Goal: Information Seeking & Learning: Learn about a topic

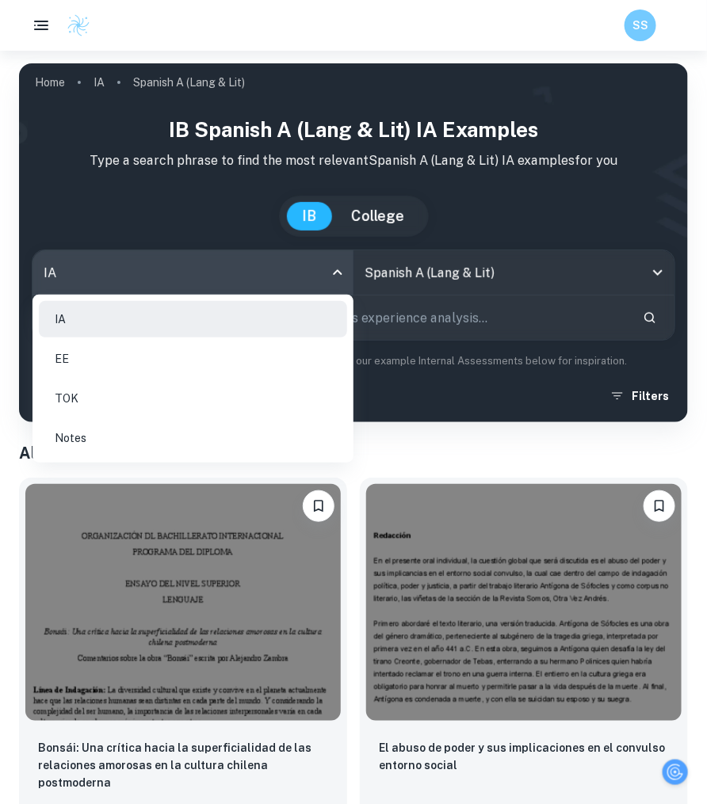
click at [330, 279] on body "We value your privacy We use cookies to enhance your browsing experience, serve…" at bounding box center [353, 453] width 707 height 804
click at [566, 440] on div at bounding box center [353, 402] width 707 height 804
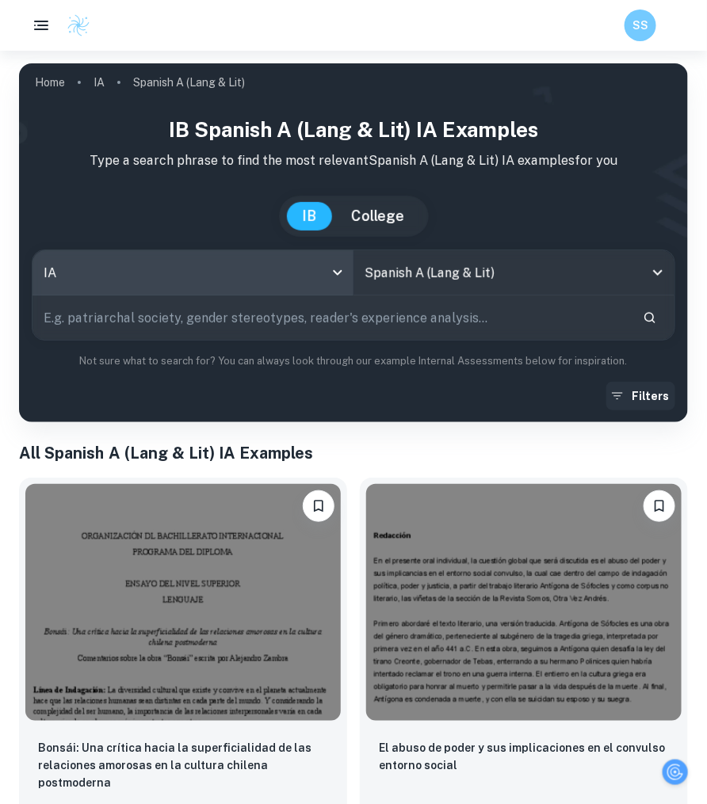
click at [625, 402] on icon "button" at bounding box center [617, 396] width 16 height 16
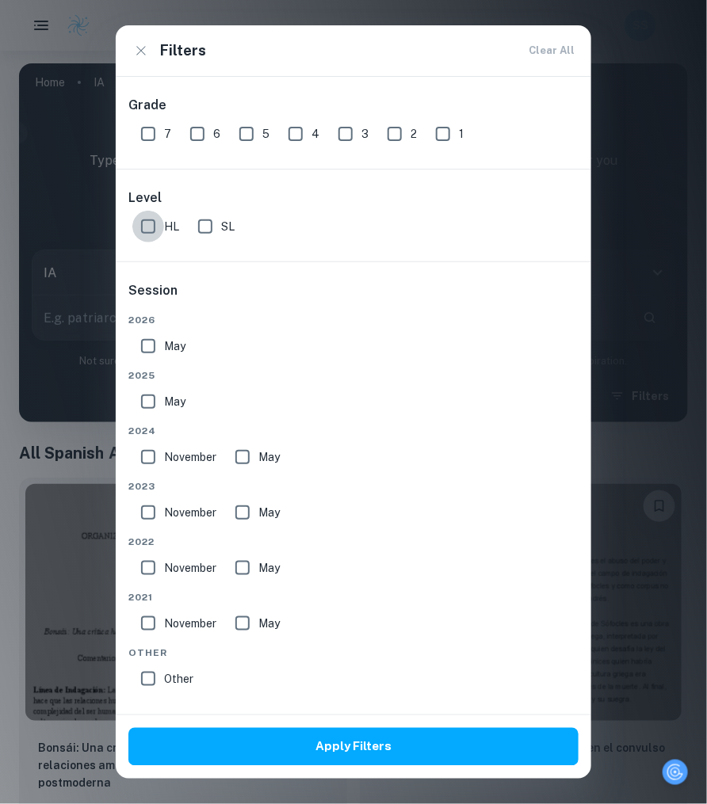
click at [150, 227] on input "HL" at bounding box center [148, 227] width 32 height 32
checkbox input "true"
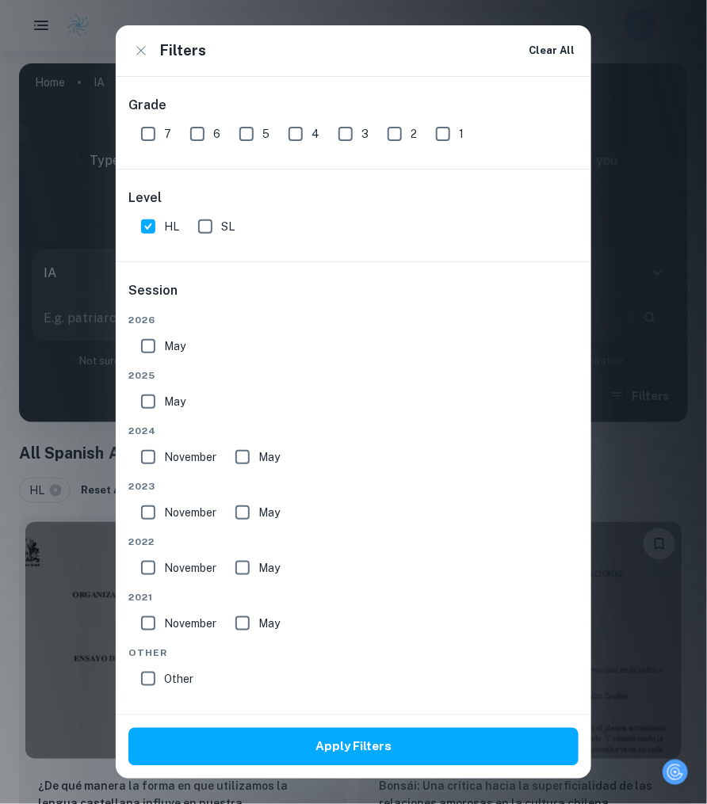
click at [151, 128] on input "7" at bounding box center [148, 134] width 32 height 32
checkbox input "true"
click at [208, 124] on input "6" at bounding box center [197, 134] width 32 height 32
checkbox input "true"
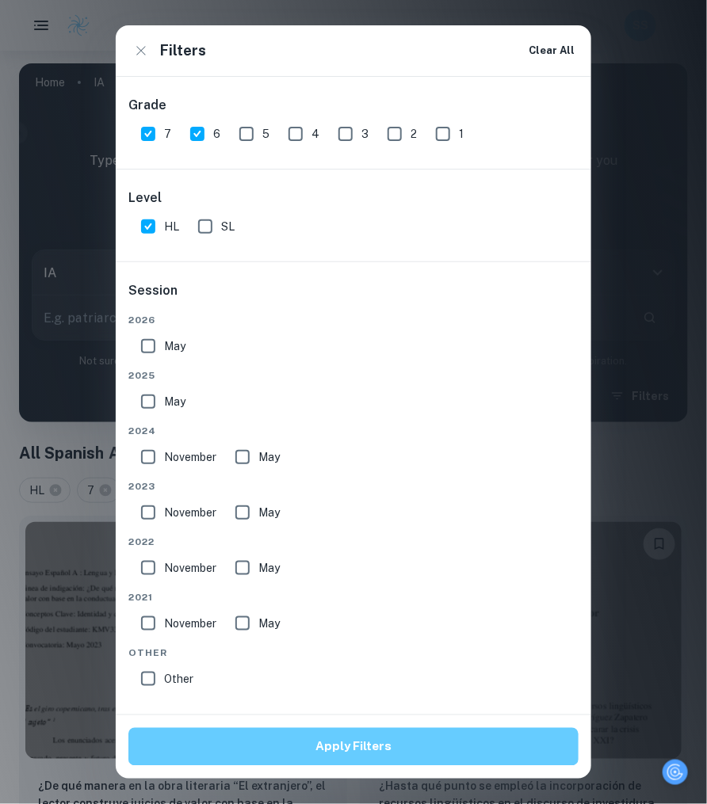
click at [309, 753] on button "Apply Filters" at bounding box center [353, 747] width 450 height 38
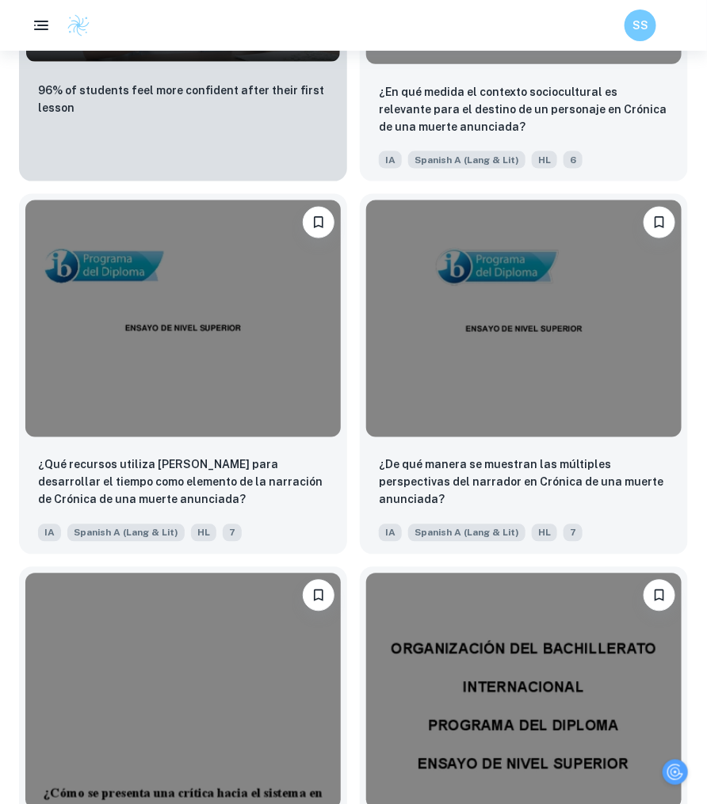
scroll to position [1808, 0]
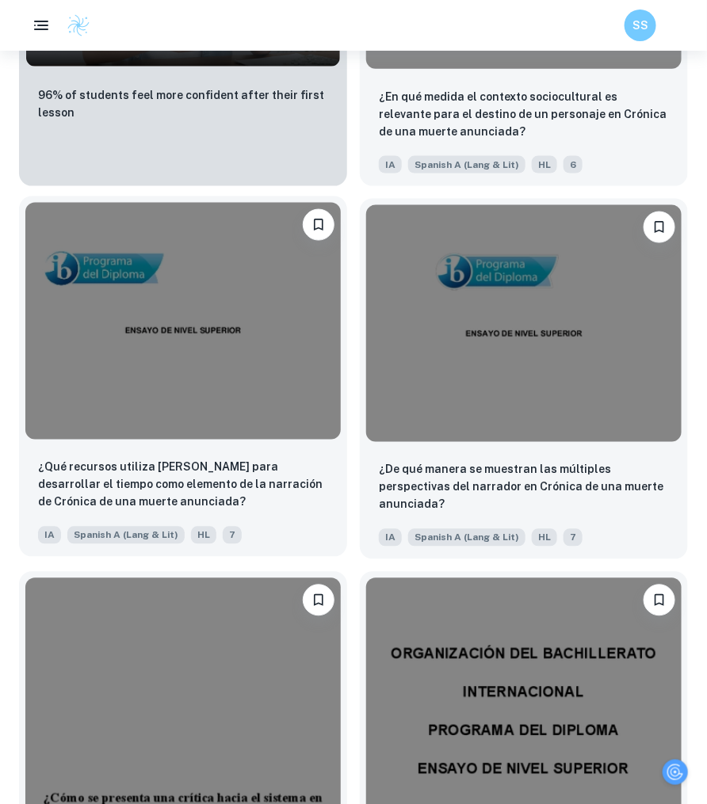
click at [132, 363] on img at bounding box center [182, 321] width 315 height 237
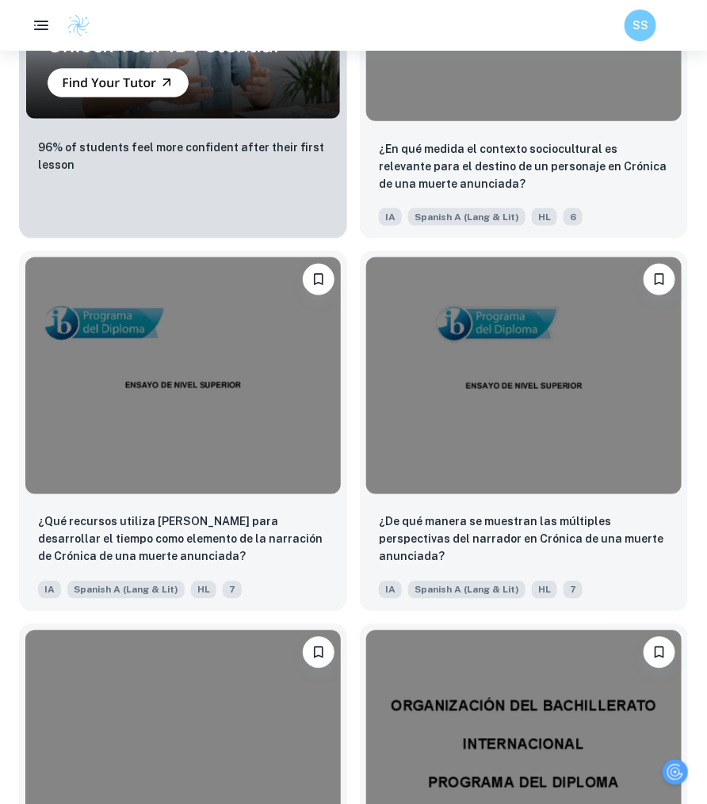
scroll to position [1760, 0]
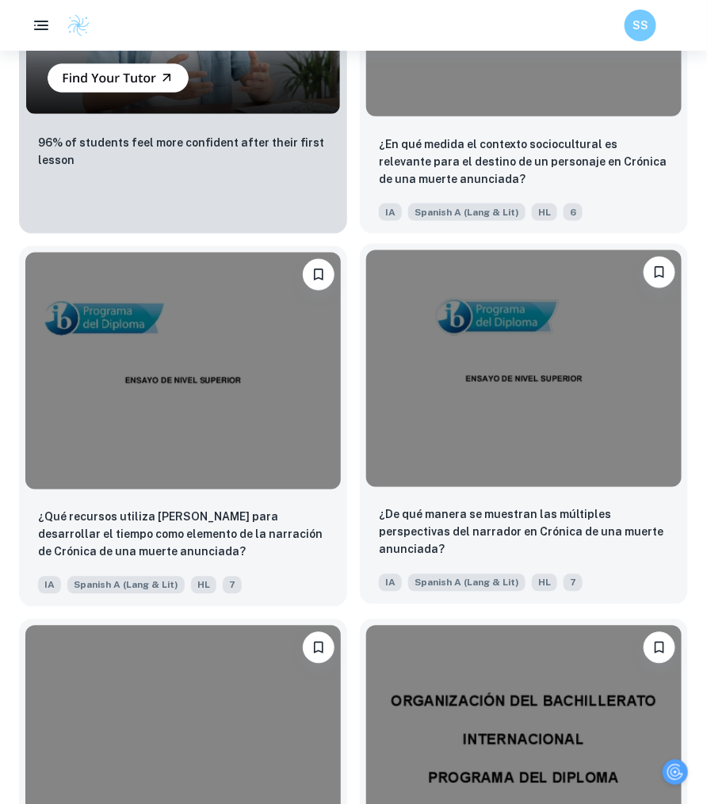
click at [503, 400] on img at bounding box center [523, 368] width 315 height 237
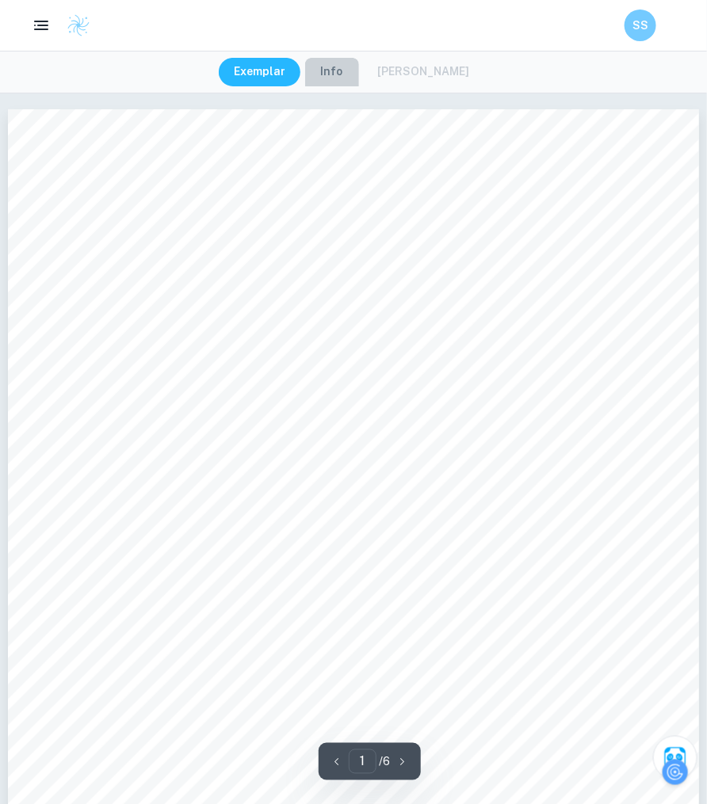
click at [332, 74] on button "Info" at bounding box center [332, 72] width 54 height 29
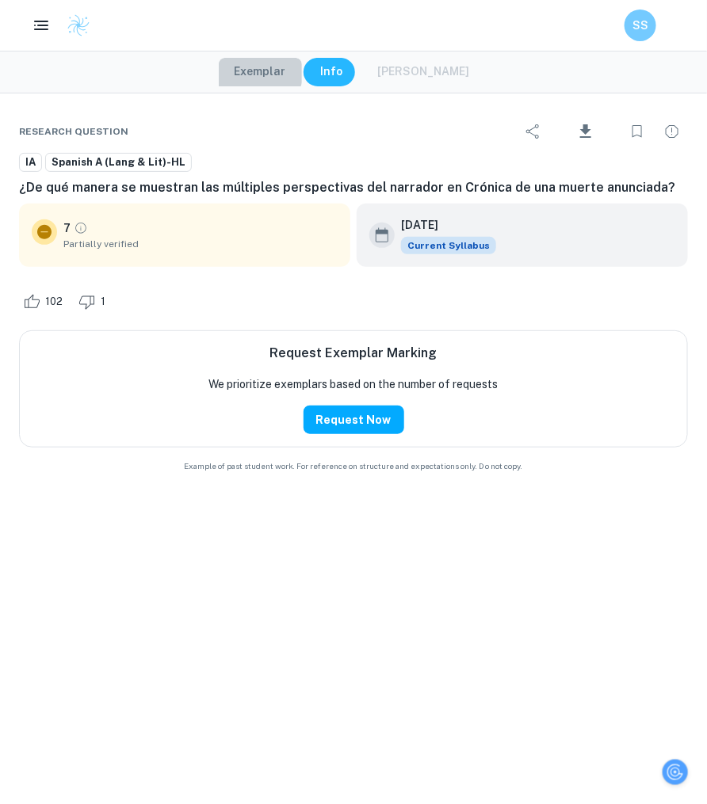
click at [268, 71] on button "Exemplar" at bounding box center [260, 72] width 83 height 29
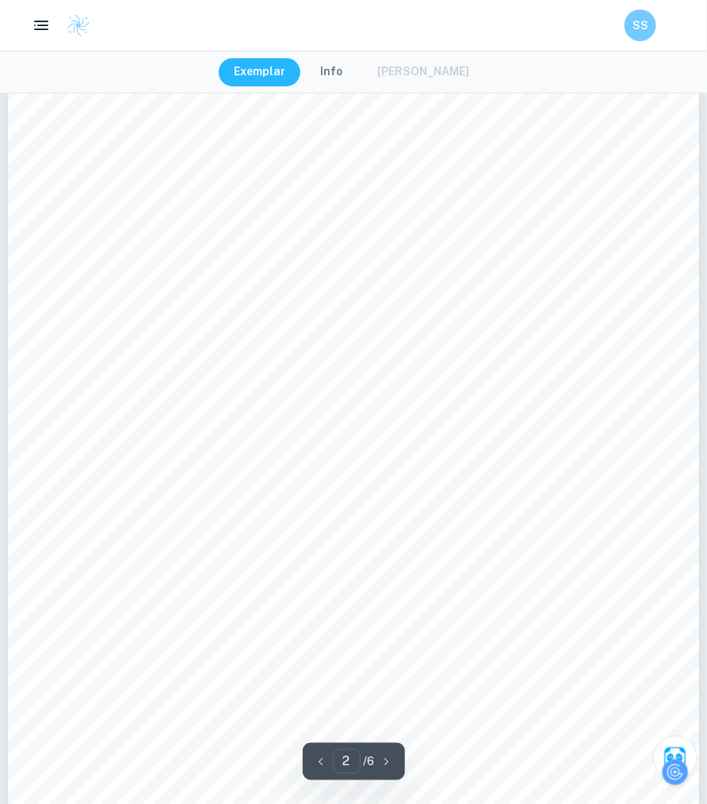
scroll to position [1123, 0]
type input "1"
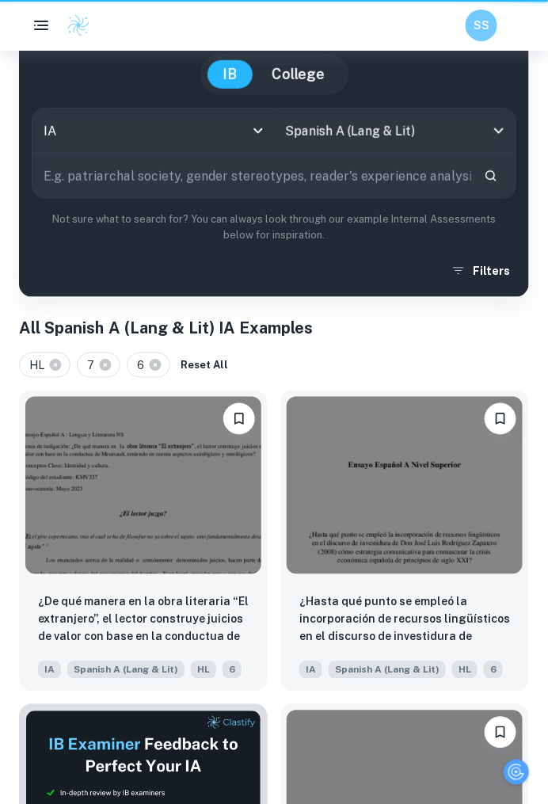
scroll to position [1760, 0]
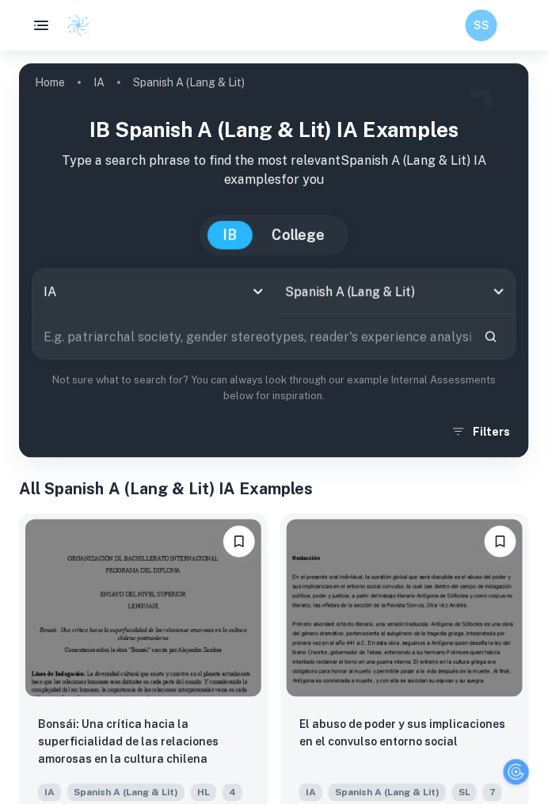
click at [493, 448] on div "IB Spanish A (Lang & Lit) IA examples Type a search phrase to find the most rel…" at bounding box center [274, 277] width 510 height 364
click at [493, 434] on button "Filters" at bounding box center [482, 431] width 69 height 29
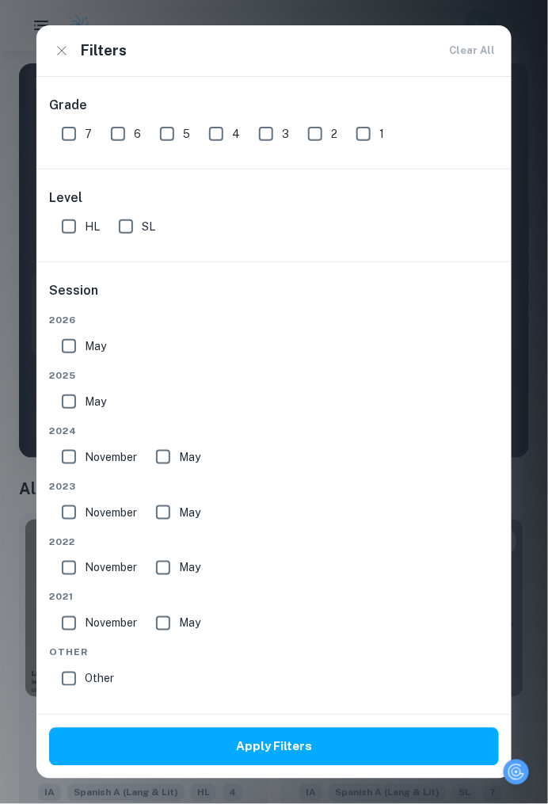
click at [71, 128] on input "7" at bounding box center [69, 134] width 32 height 32
checkbox input "true"
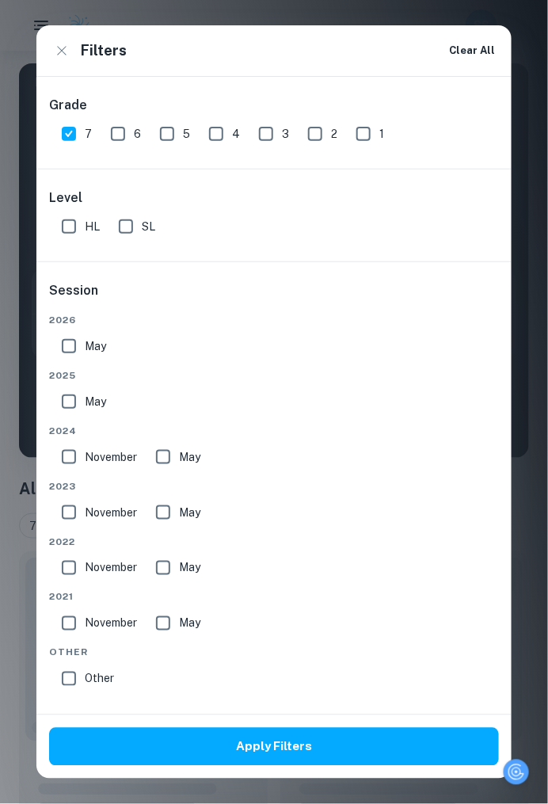
click at [71, 214] on input "HL" at bounding box center [69, 227] width 32 height 32
checkbox input "true"
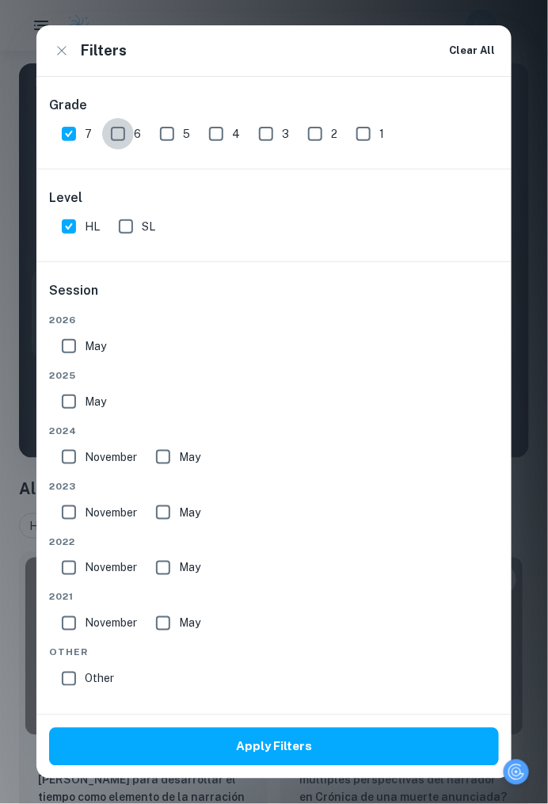
click at [116, 123] on input "6" at bounding box center [118, 134] width 32 height 32
checkbox input "true"
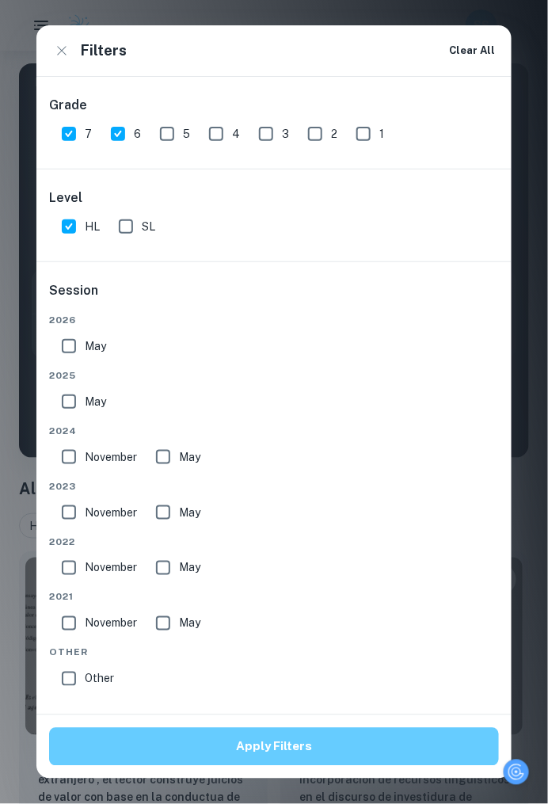
click at [204, 758] on button "Apply Filters" at bounding box center [274, 747] width 450 height 38
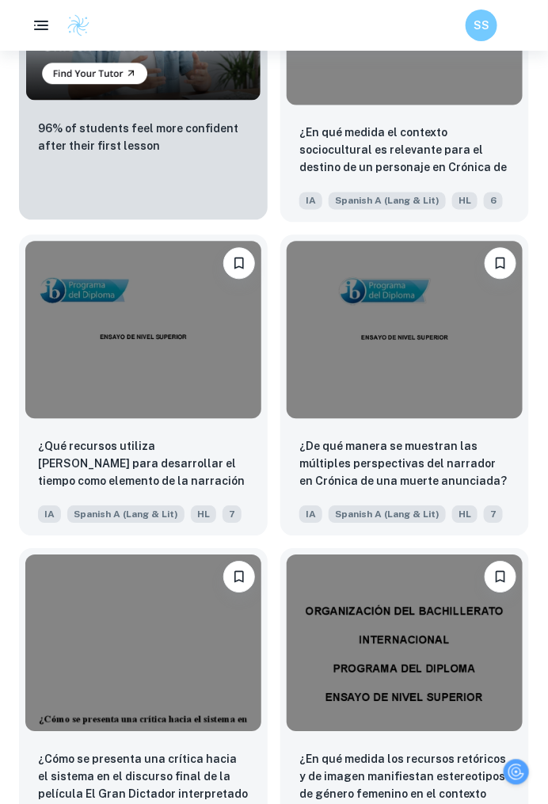
scroll to position [1572, 0]
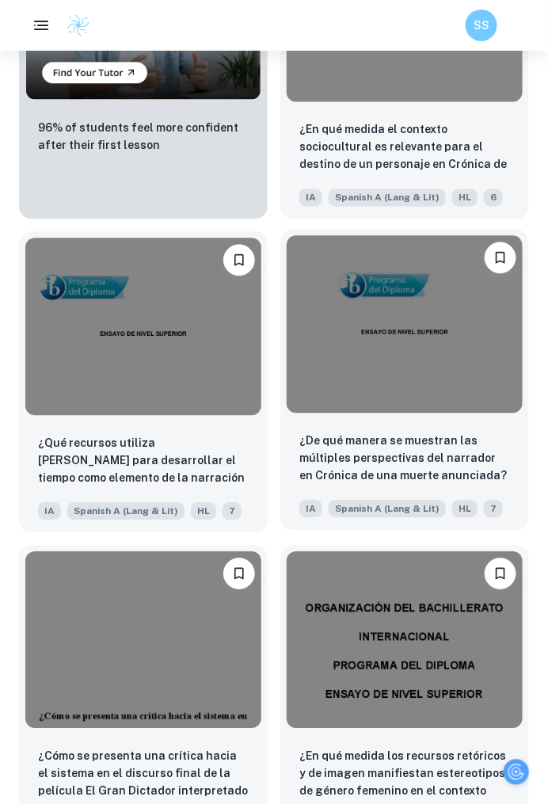
click at [356, 386] on img at bounding box center [405, 324] width 236 height 177
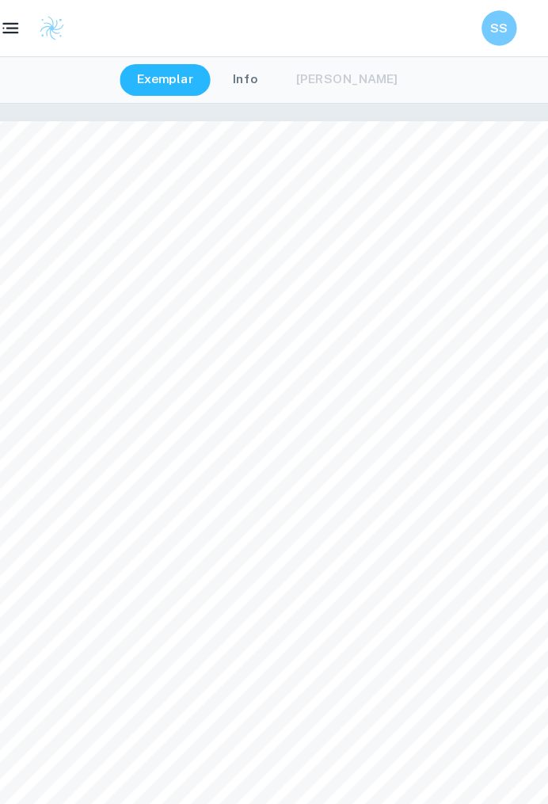
scroll to position [1572, 0]
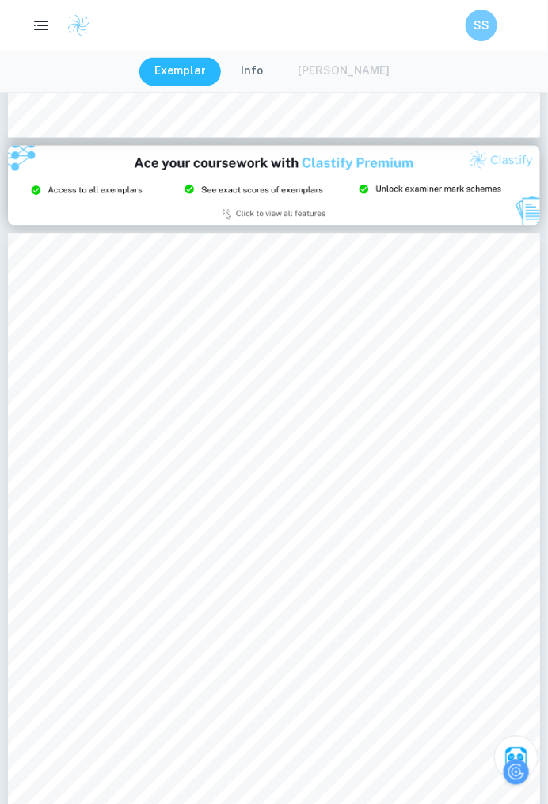
type input "3"
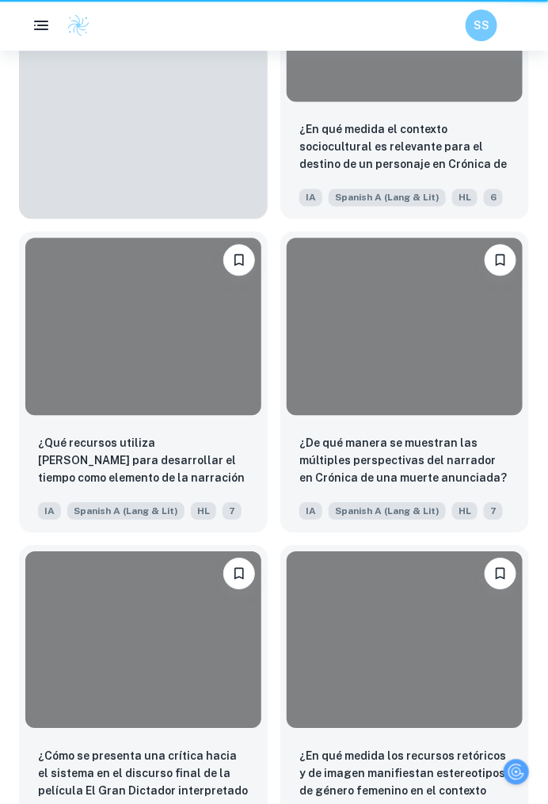
scroll to position [0, 0]
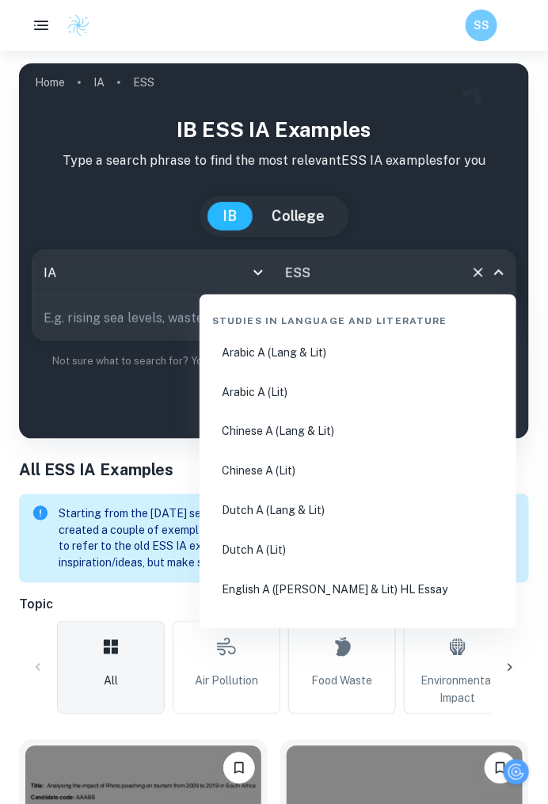
scroll to position [2937, 0]
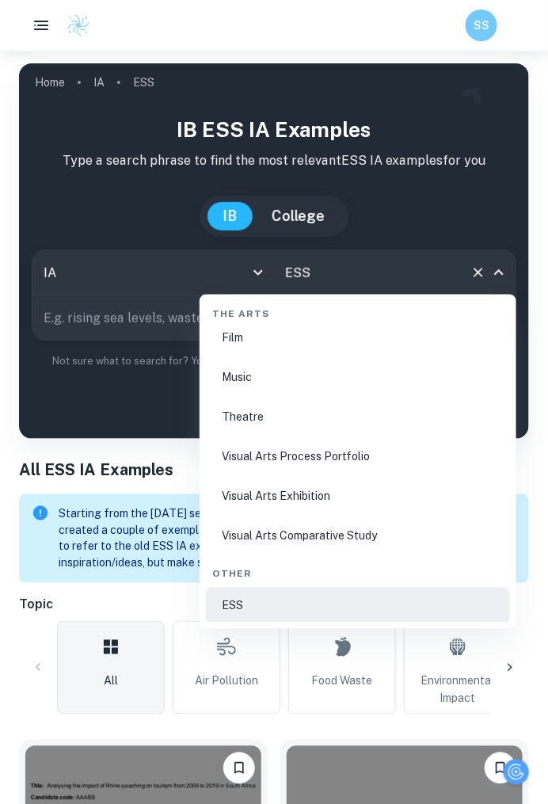
drag, startPoint x: 368, startPoint y: 276, endPoint x: 280, endPoint y: 271, distance: 88.8
click at [280, 271] on div "ESS All Subjects" at bounding box center [395, 272] width 242 height 44
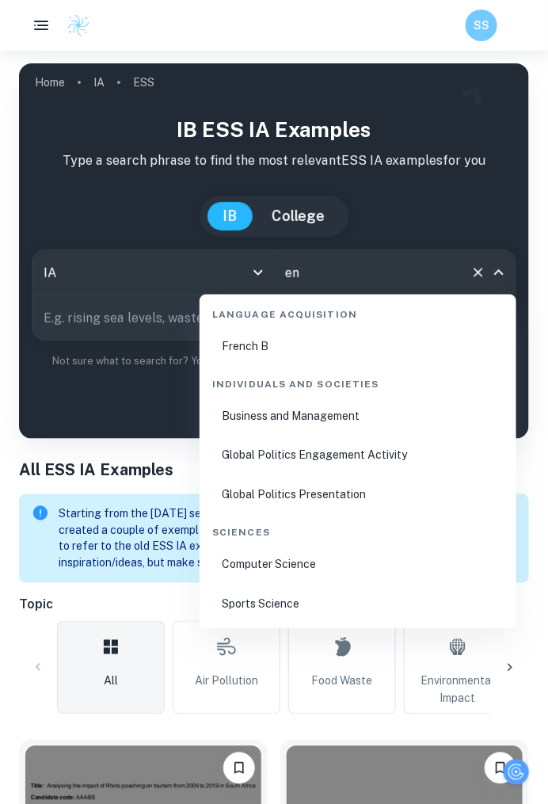
scroll to position [0, 0]
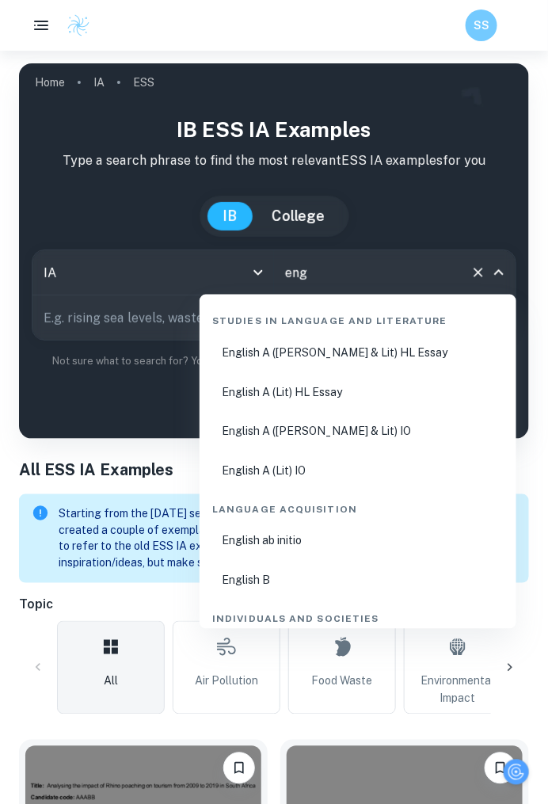
click at [293, 346] on li "English A ([PERSON_NAME] & Lit) HL Essay" at bounding box center [358, 352] width 304 height 36
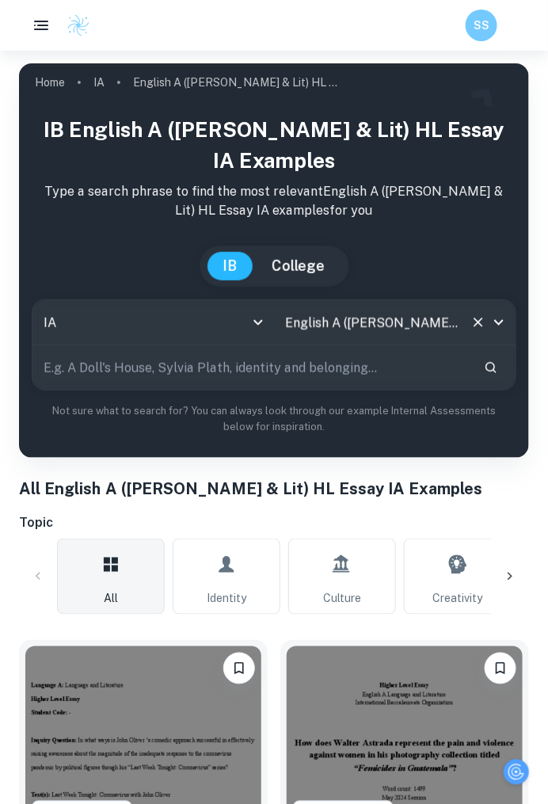
type input "English A ([PERSON_NAME] & Lit) HL Essay"
click at [293, 346] on input "text" at bounding box center [251, 367] width 439 height 44
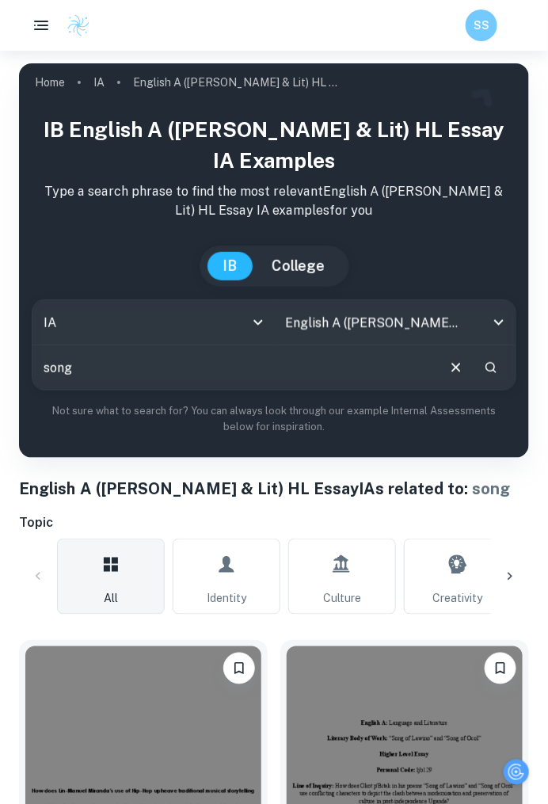
click at [513, 578] on icon at bounding box center [510, 577] width 16 height 16
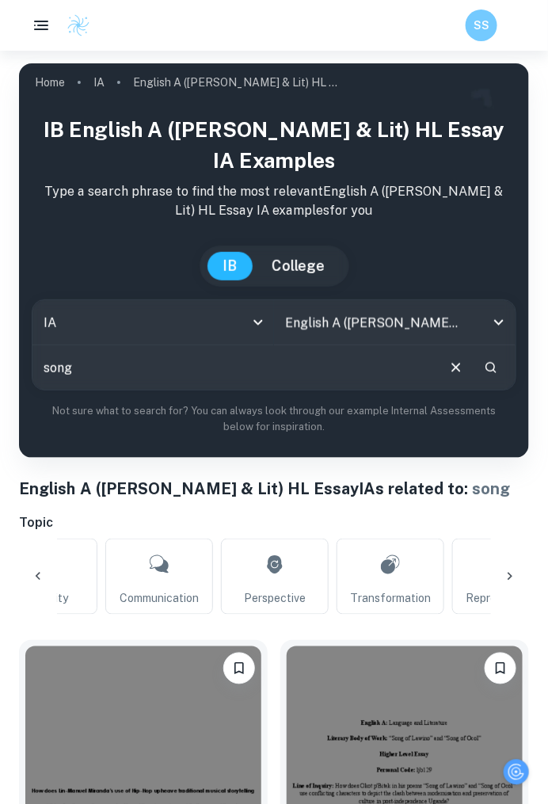
scroll to position [0, 428]
drag, startPoint x: 409, startPoint y: 576, endPoint x: 398, endPoint y: 517, distance: 59.7
click at [409, 576] on link "Transformation" at bounding box center [377, 577] width 108 height 76
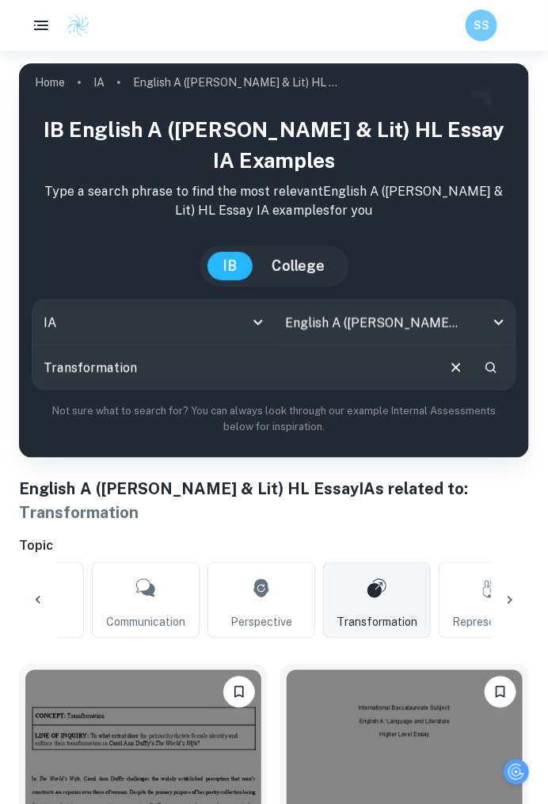
click at [289, 349] on input "Transformation" at bounding box center [233, 367] width 402 height 44
type input "Transformation + songs"
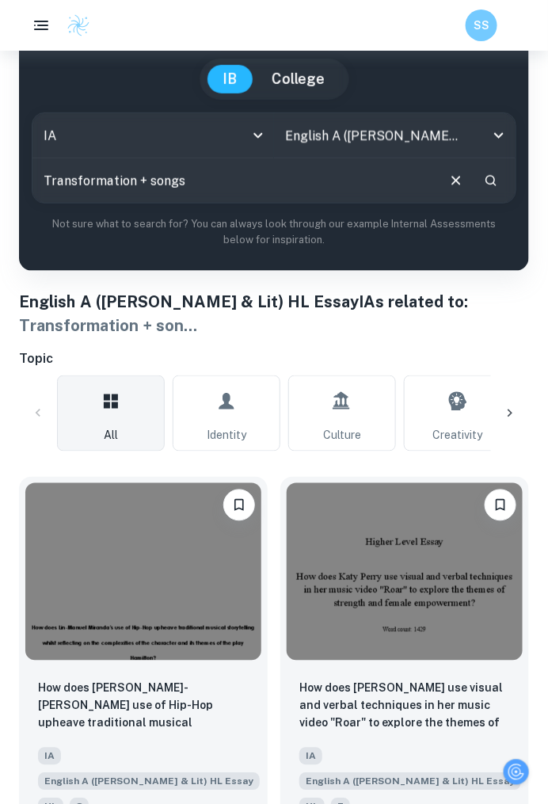
scroll to position [124, 0]
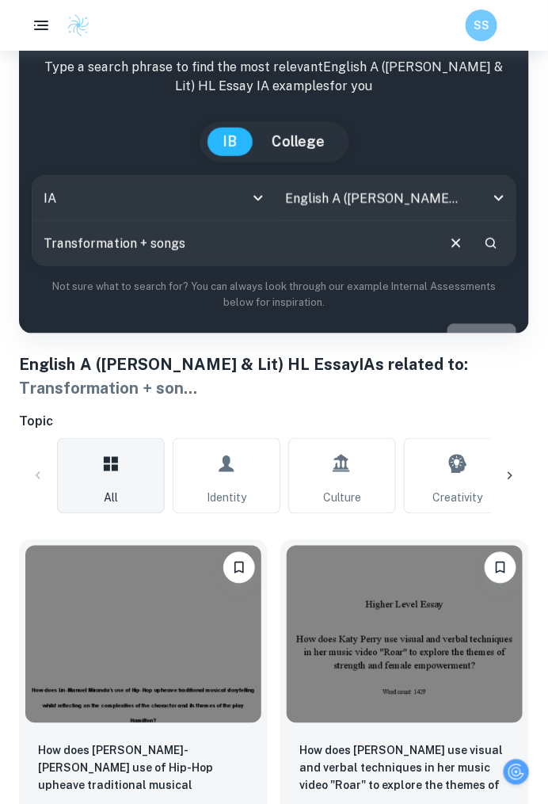
click at [491, 324] on button "Filters" at bounding box center [482, 338] width 69 height 29
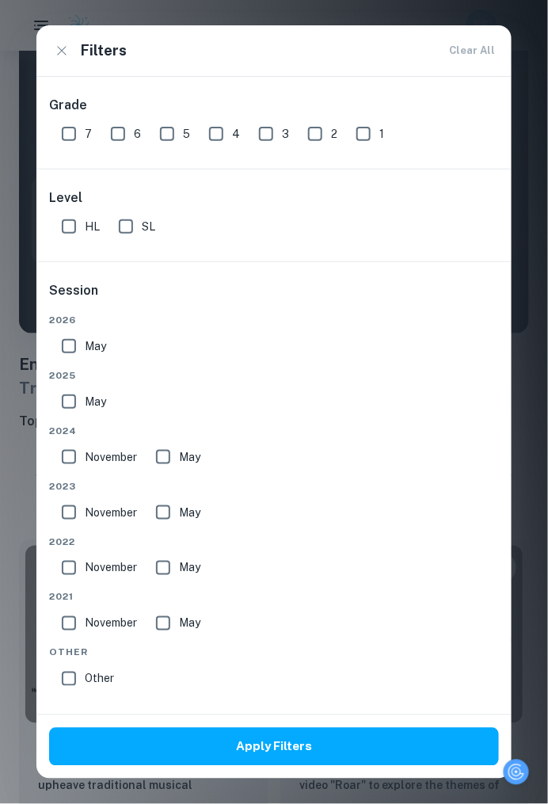
click at [57, 114] on div "7" at bounding box center [79, 131] width 49 height 38
click at [76, 131] on input "7" at bounding box center [69, 134] width 32 height 32
checkbox input "true"
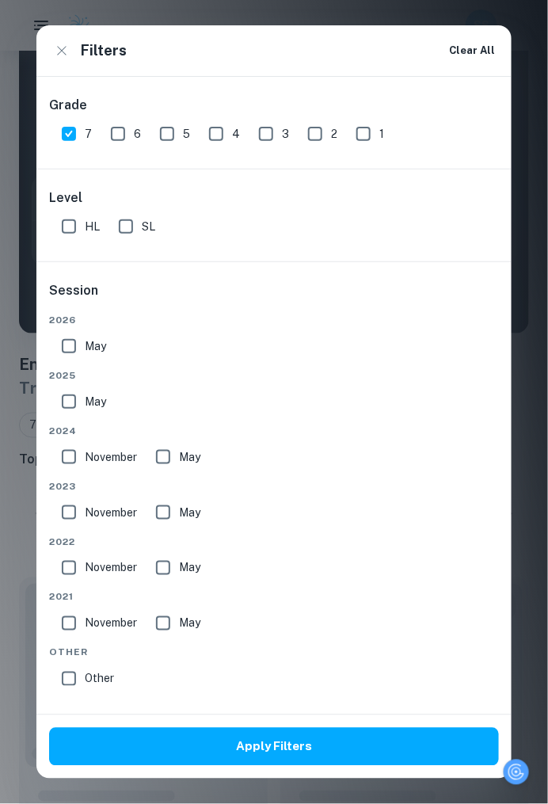
click at [119, 131] on input "6" at bounding box center [118, 134] width 32 height 32
checkbox input "true"
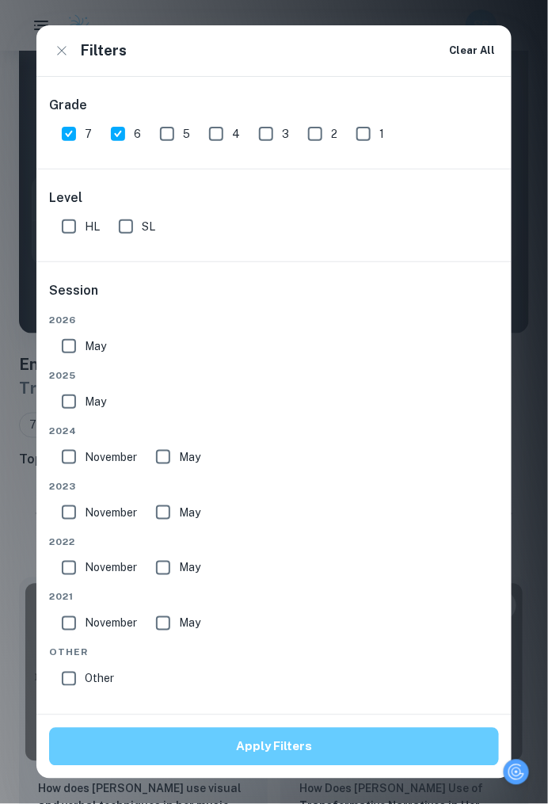
click at [233, 748] on button "Apply Filters" at bounding box center [274, 747] width 450 height 38
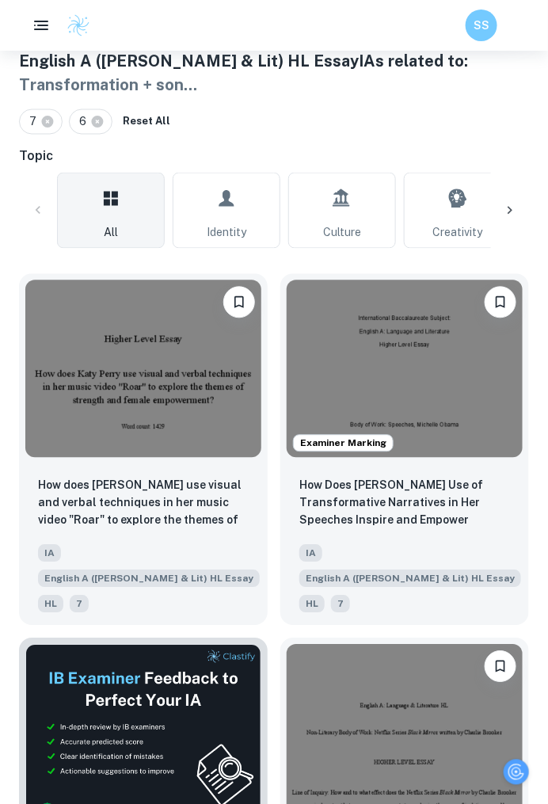
scroll to position [432, 0]
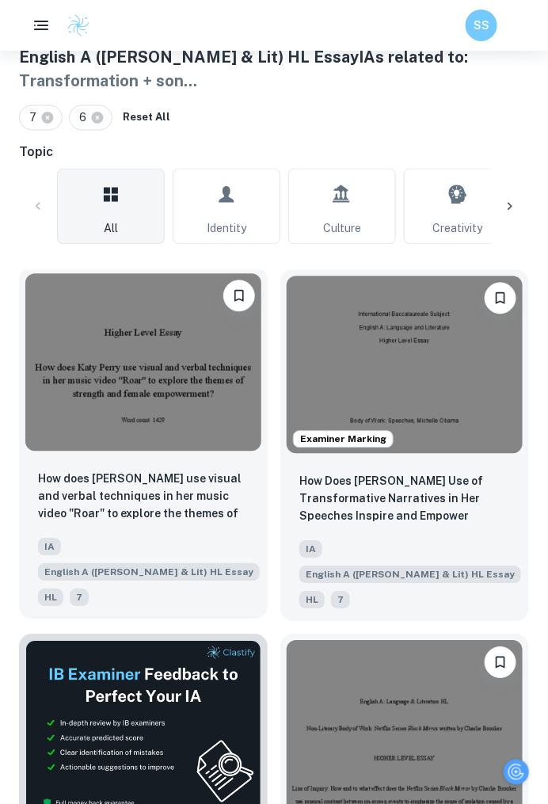
click at [201, 436] on img at bounding box center [143, 362] width 236 height 177
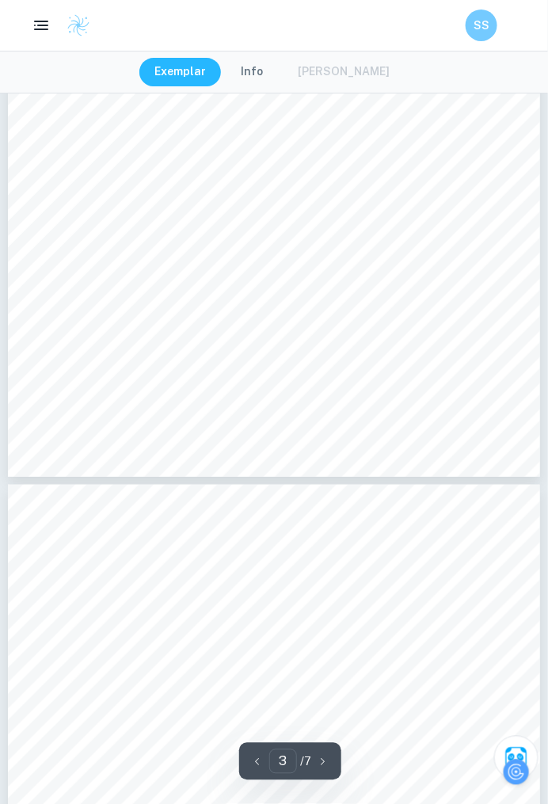
scroll to position [753, 0]
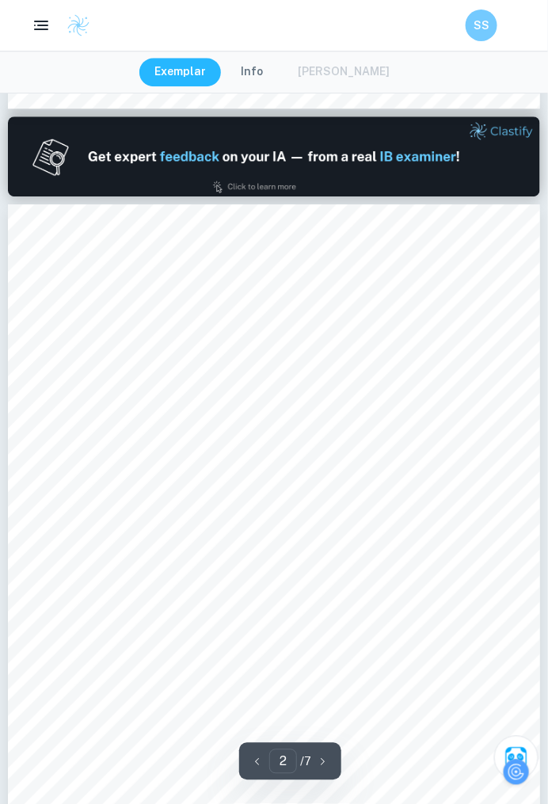
type input "1"
